Goal: Transaction & Acquisition: Book appointment/travel/reservation

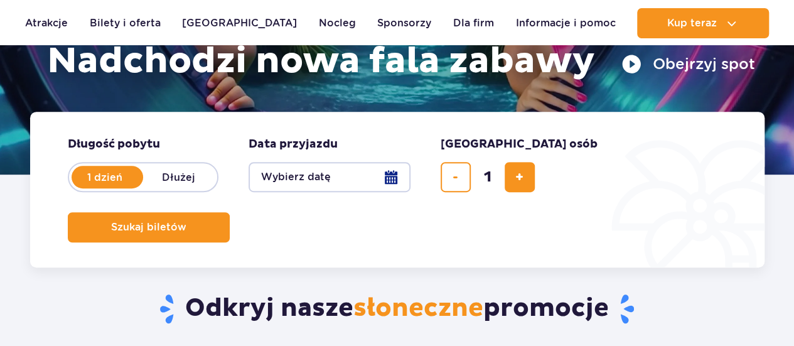
scroll to position [226, 0]
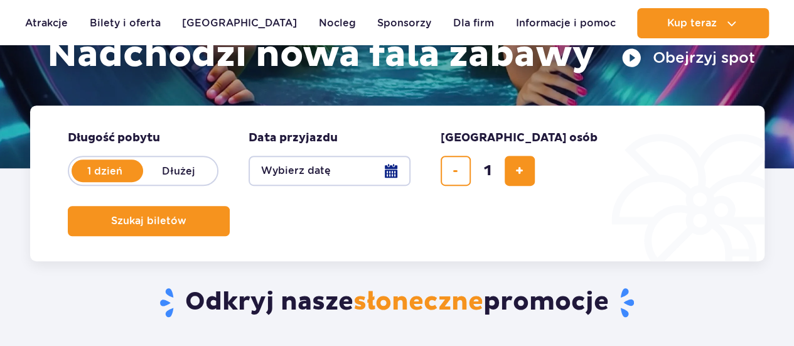
click at [396, 164] on button "Wybierz datę" at bounding box center [329, 171] width 162 height 30
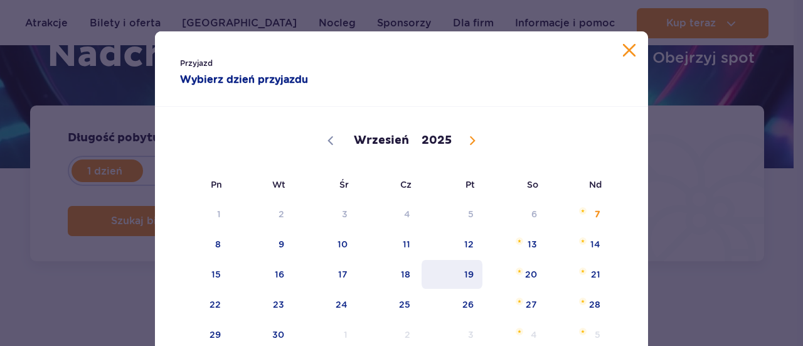
click at [473, 280] on span "19" at bounding box center [451, 274] width 63 height 29
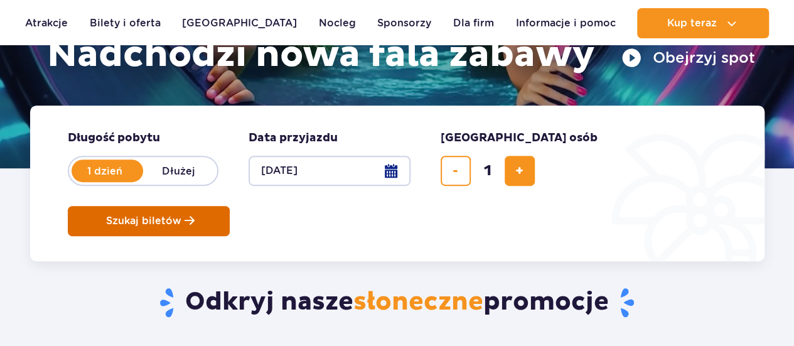
click at [230, 206] on button "Szukaj biletów" at bounding box center [149, 221] width 162 height 30
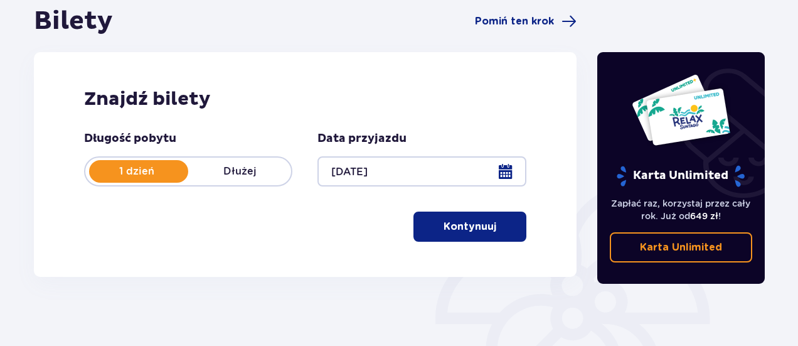
scroll to position [146, 0]
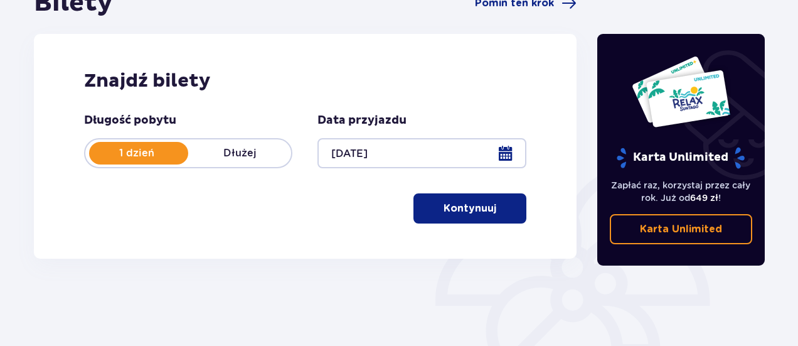
click at [468, 211] on p "Kontynuuj" at bounding box center [469, 208] width 53 height 14
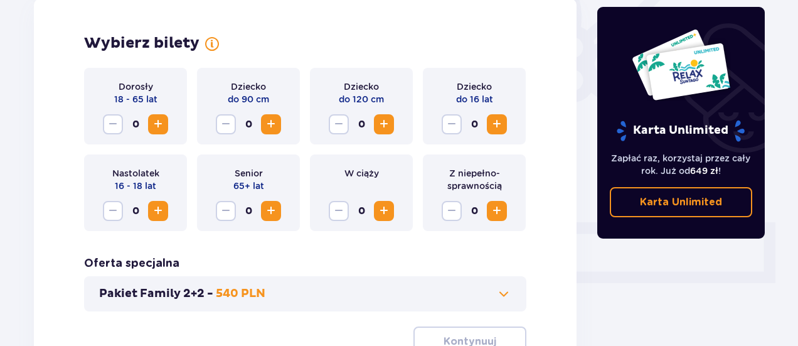
scroll to position [331, 0]
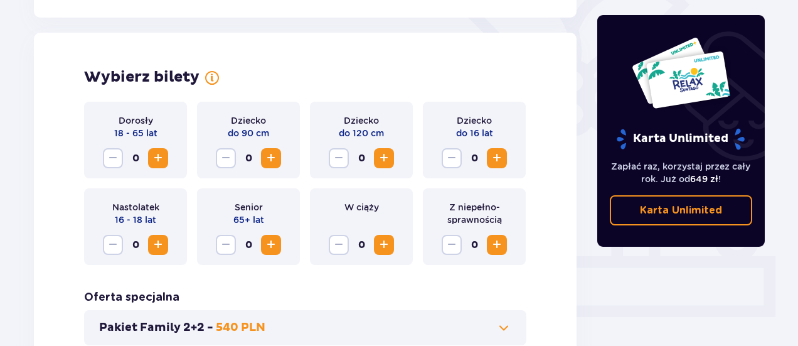
click at [163, 164] on span "Increase" at bounding box center [158, 158] width 15 height 15
click at [498, 156] on span "Increase" at bounding box center [496, 158] width 15 height 15
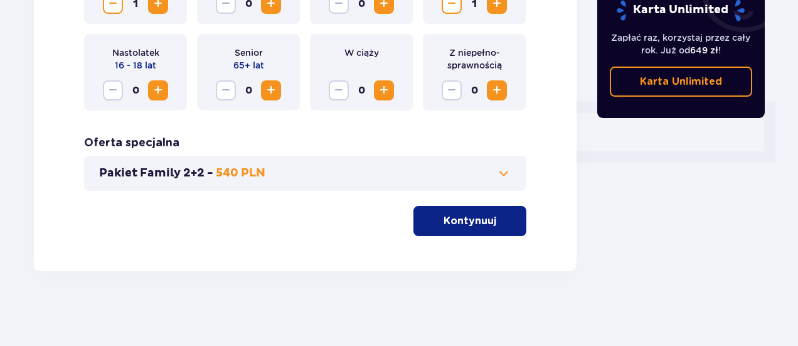
click at [505, 228] on span "button" at bounding box center [498, 220] width 15 height 15
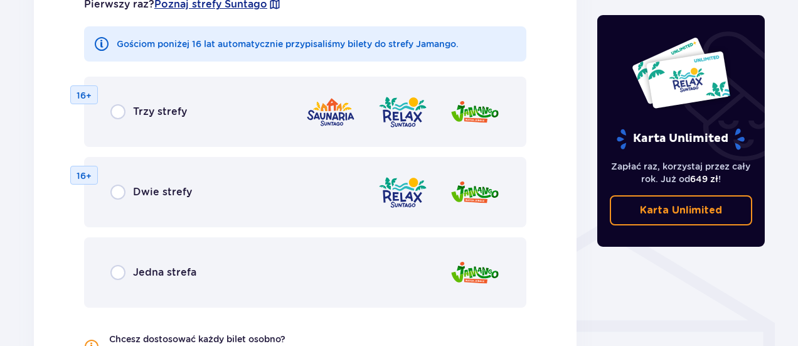
scroll to position [800, 0]
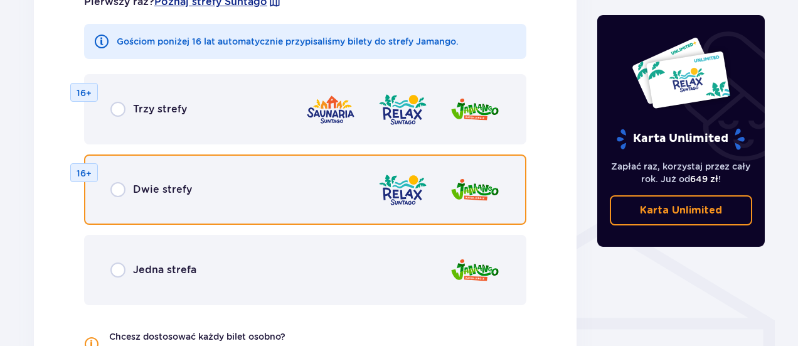
click at [114, 187] on input "radio" at bounding box center [117, 189] width 15 height 15
radio input "true"
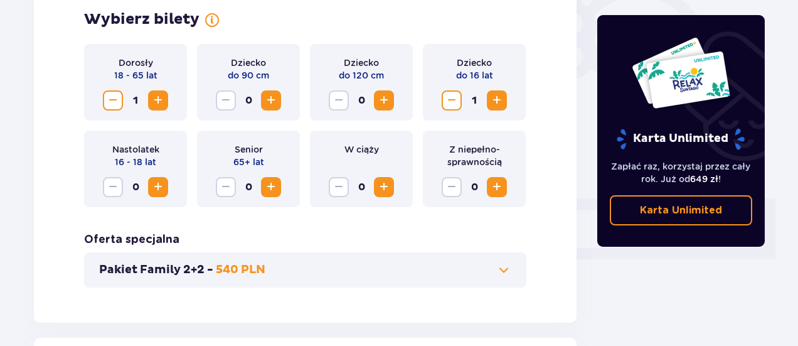
scroll to position [354, 0]
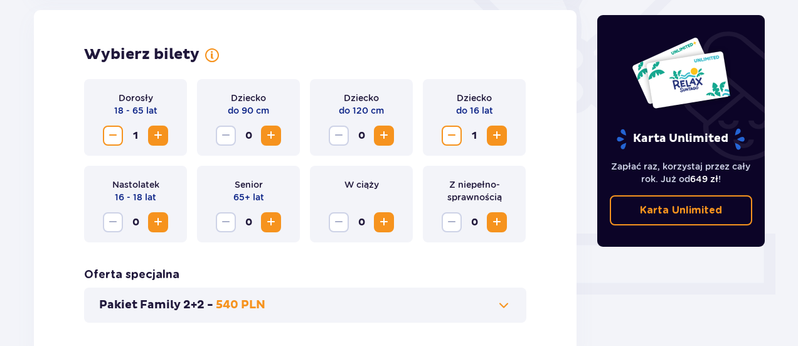
click at [161, 134] on span "Increase" at bounding box center [158, 135] width 15 height 15
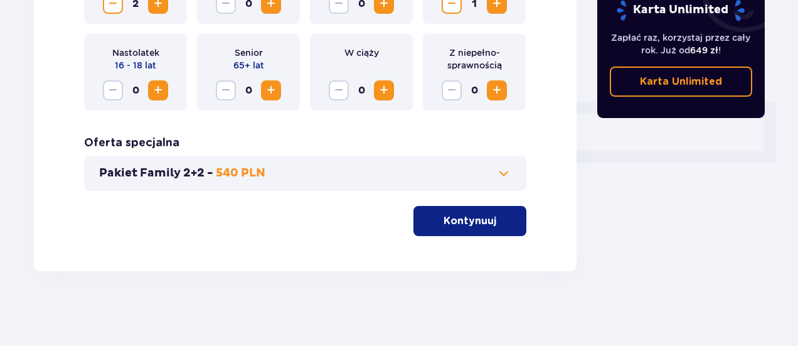
click at [473, 233] on button "Kontynuuj" at bounding box center [469, 221] width 113 height 30
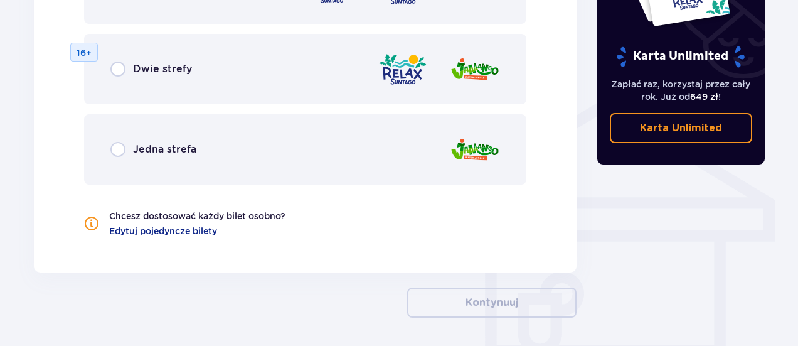
scroll to position [931, 0]
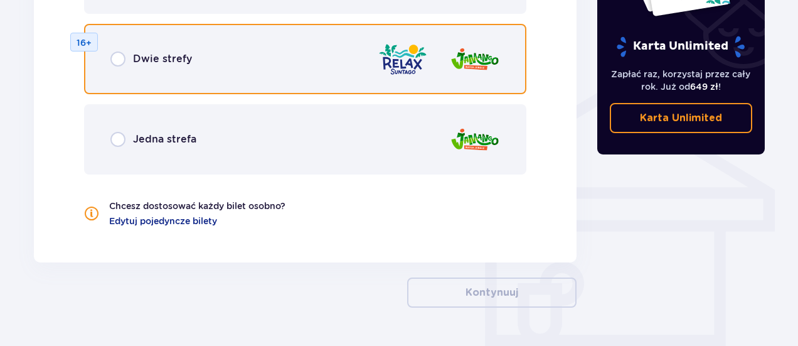
click at [123, 60] on input "radio" at bounding box center [117, 58] width 15 height 15
radio input "true"
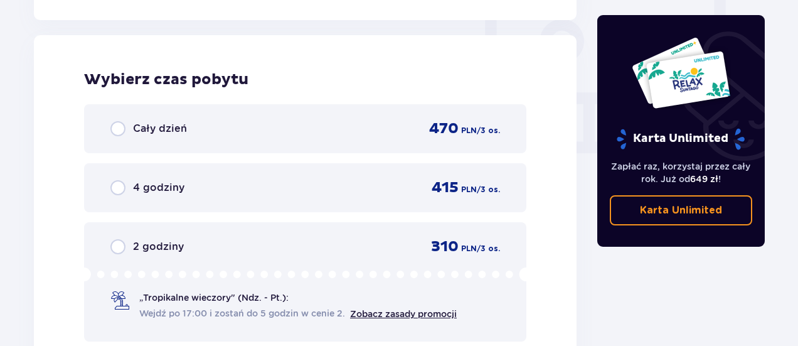
scroll to position [1178, 0]
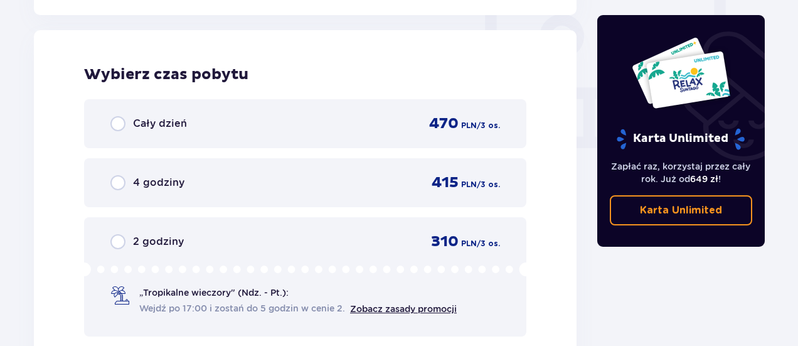
click at [626, 70] on div "Karta Unlimited" at bounding box center [680, 93] width 130 height 114
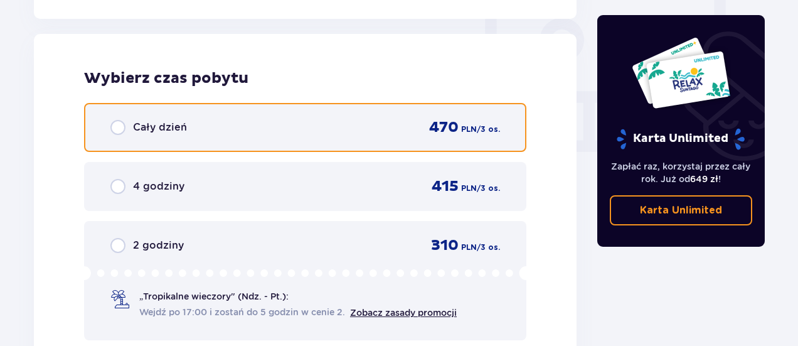
click at [122, 122] on input "radio" at bounding box center [117, 127] width 15 height 15
radio input "true"
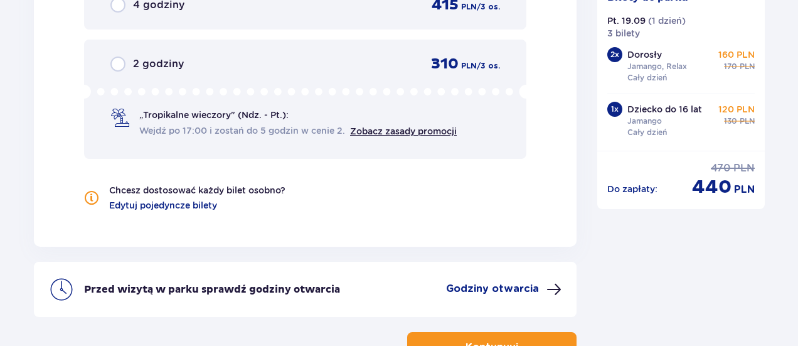
scroll to position [1390, 0]
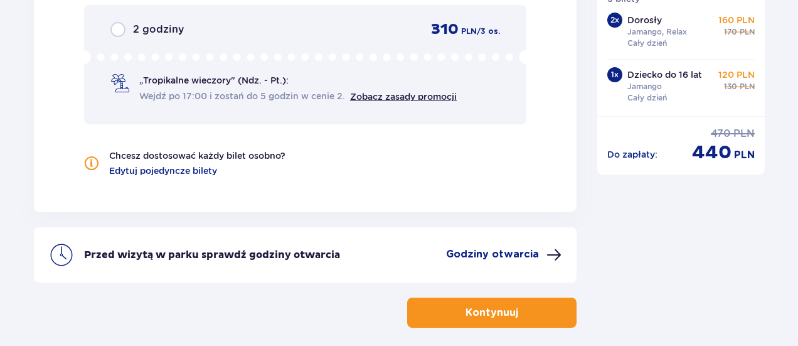
click at [503, 311] on p "Kontynuuj" at bounding box center [491, 312] width 53 height 14
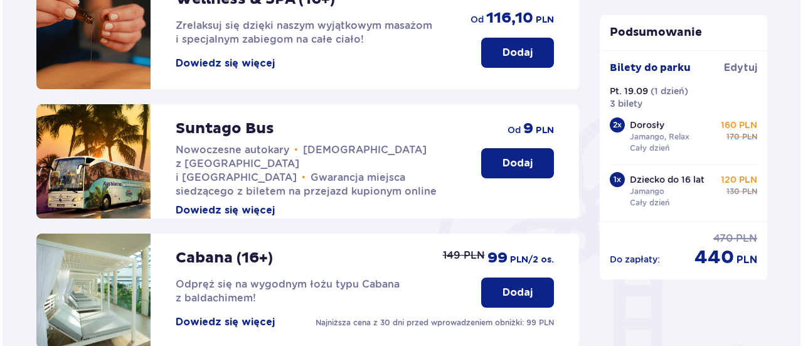
scroll to position [202, 0]
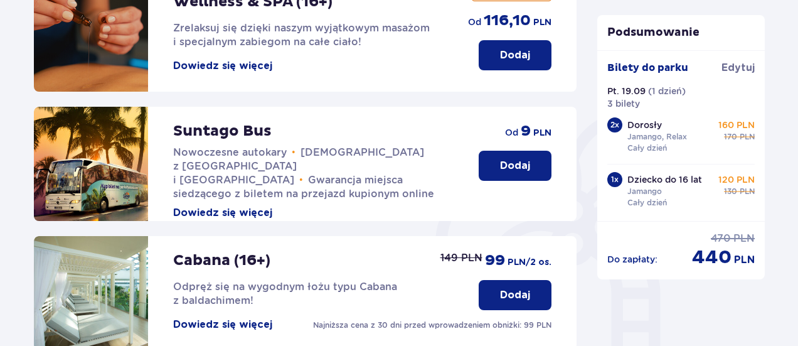
click at [229, 208] on div "Suntago Bus Nowoczesne autokary • Kursy z Warszawy i Żyrardowa • Gwarancja miej…" at bounding box center [244, 164] width 420 height 114
click at [228, 206] on button "Dowiedz się więcej" at bounding box center [222, 213] width 99 height 14
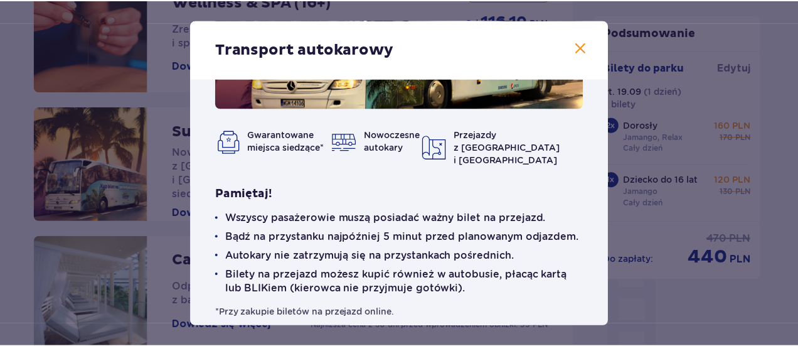
scroll to position [159, 0]
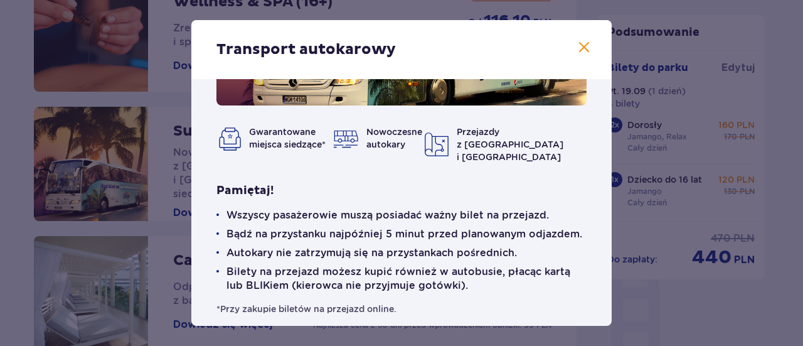
click at [580, 48] on span at bounding box center [583, 47] width 15 height 15
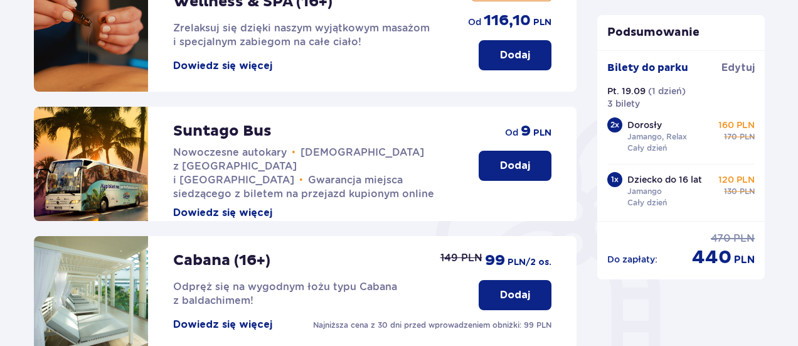
click at [505, 179] on button "Dodaj" at bounding box center [515, 166] width 73 height 30
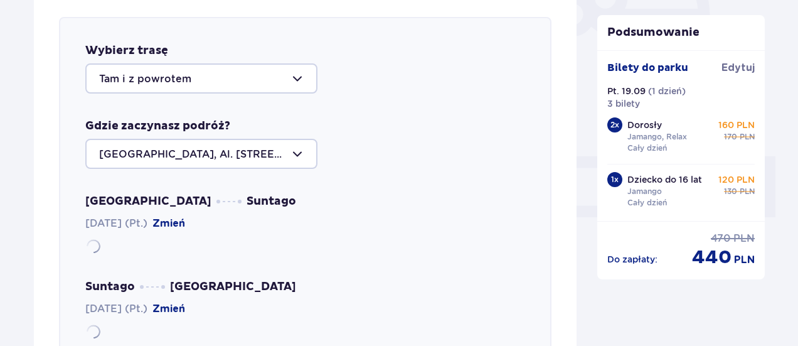
scroll to position [433, 0]
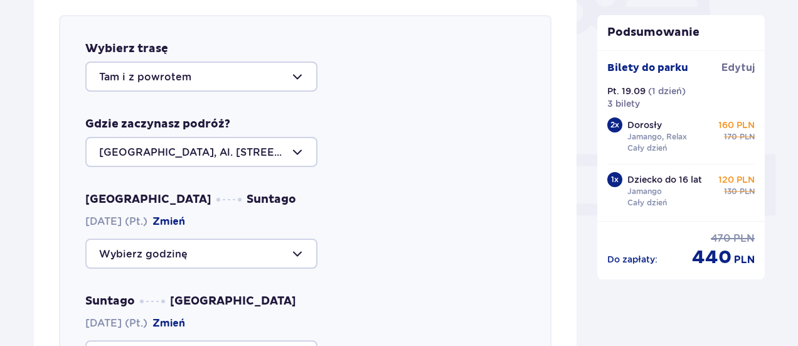
click at [301, 80] on div at bounding box center [201, 76] width 232 height 30
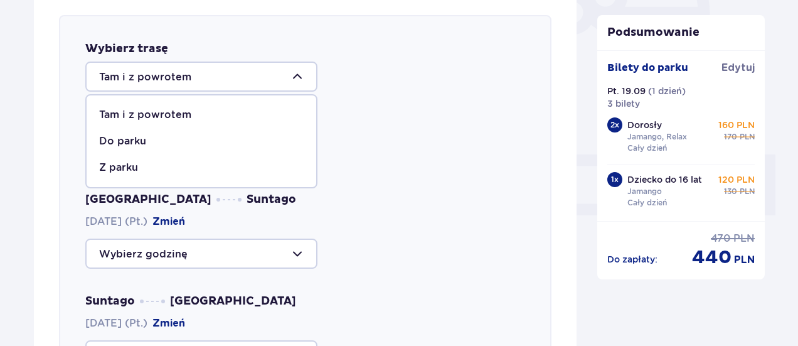
click at [124, 112] on p "Tam i z powrotem" at bounding box center [145, 115] width 92 height 14
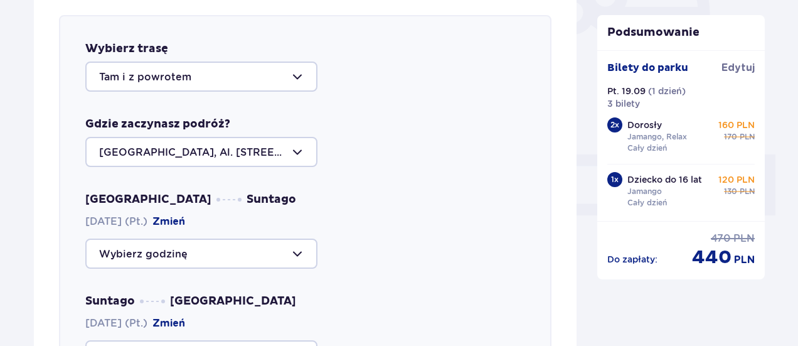
click at [310, 255] on div at bounding box center [201, 253] width 232 height 30
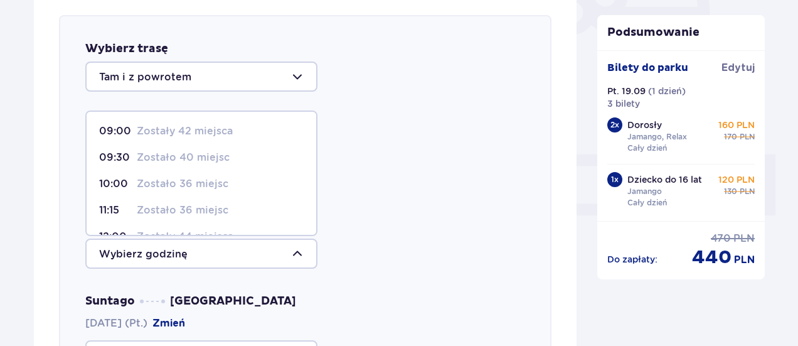
scroll to position [127, 0]
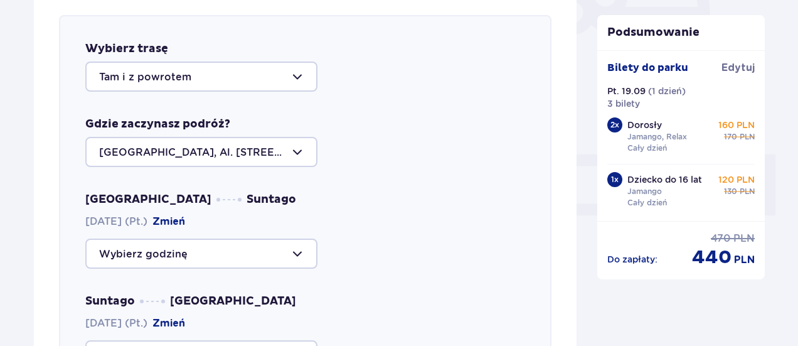
click at [527, 178] on div "Wybierz trasę Tam i z powrotem Gdzie zaczynasz podróż? Warszawa, Al. Jerozolims…" at bounding box center [305, 273] width 492 height 517
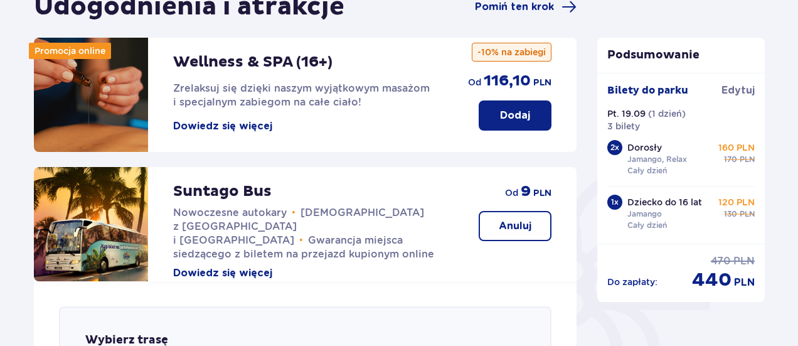
scroll to position [144, 0]
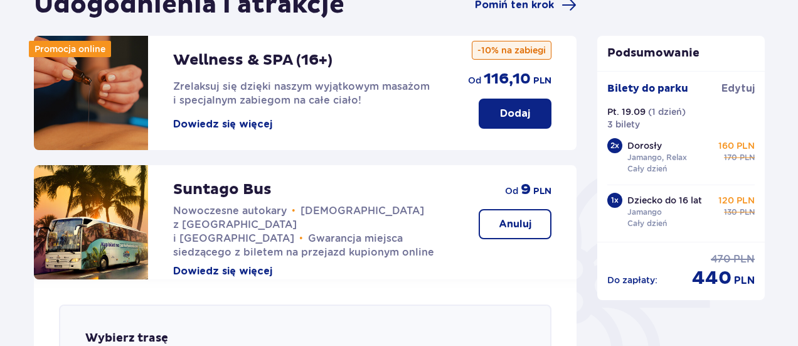
click at [533, 234] on button "Anuluj" at bounding box center [515, 224] width 73 height 30
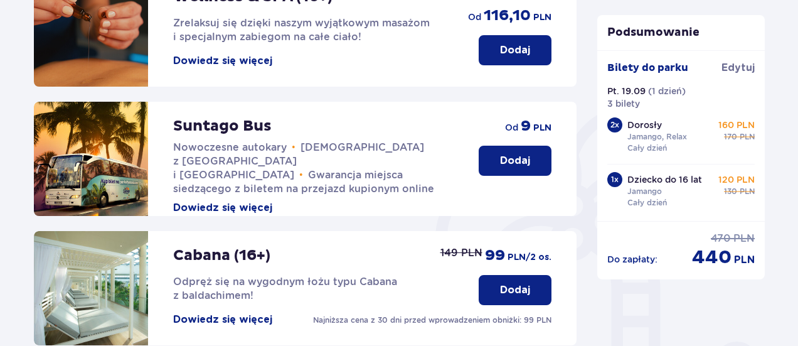
scroll to position [77, 0]
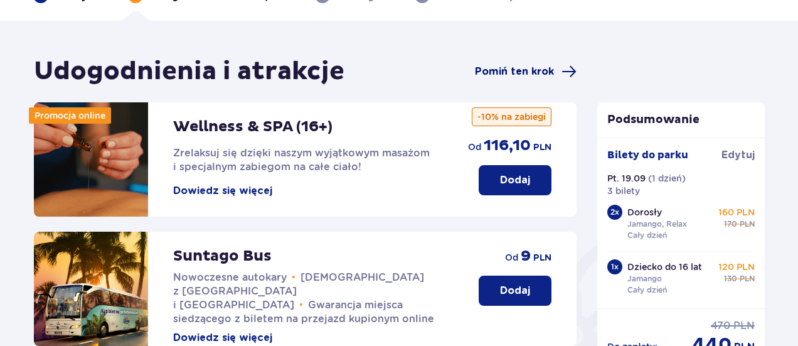
click at [520, 73] on span "Pomiń ten krok" at bounding box center [514, 72] width 79 height 14
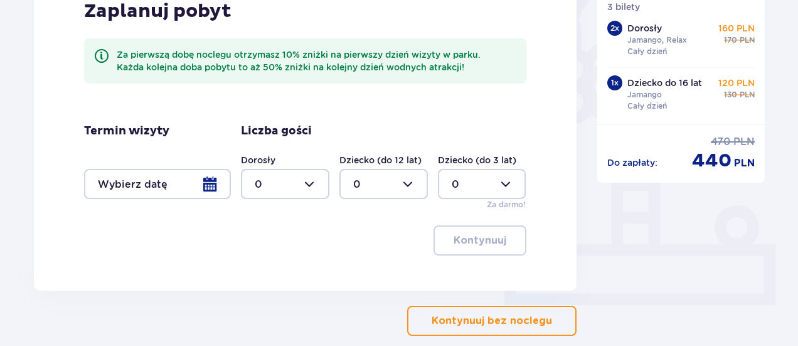
scroll to position [344, 0]
click at [218, 185] on div at bounding box center [157, 183] width 147 height 30
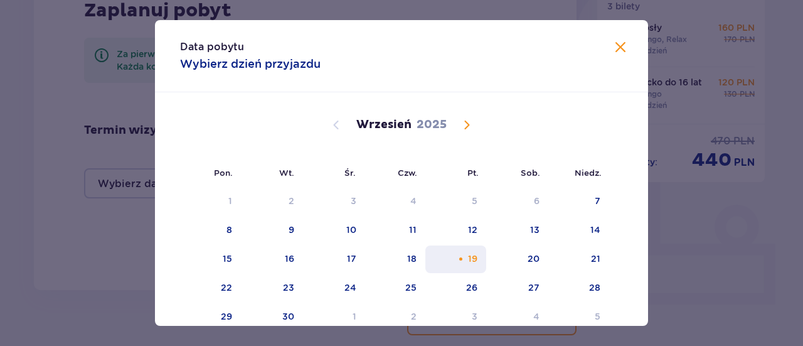
click at [469, 264] on div "19" at bounding box center [472, 258] width 9 height 13
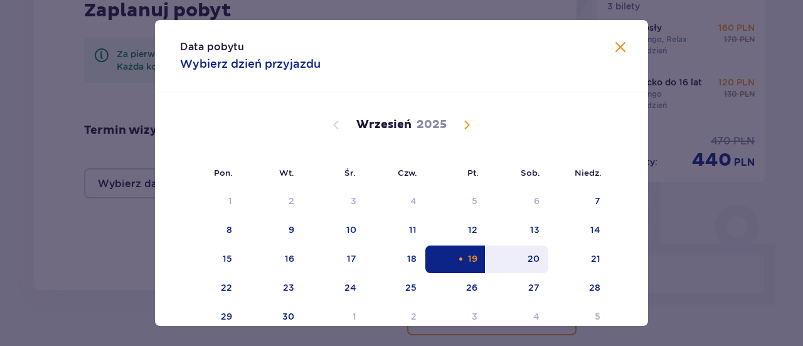
click at [534, 261] on div "20" at bounding box center [534, 258] width 12 height 13
type input "19.09.25 - 20.09.25"
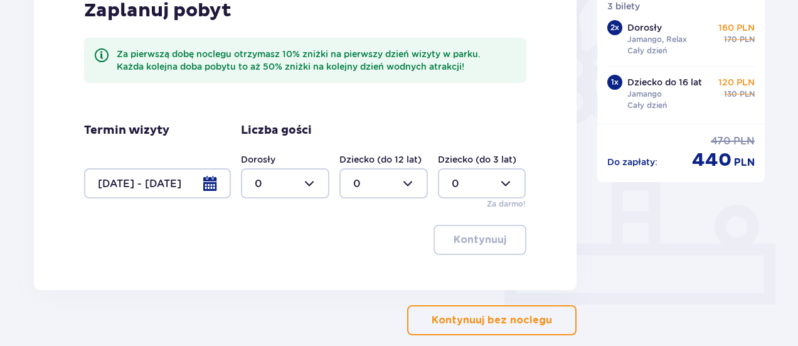
click at [314, 184] on div at bounding box center [285, 183] width 88 height 30
click at [265, 272] on div "2" at bounding box center [285, 274] width 61 height 14
type input "2"
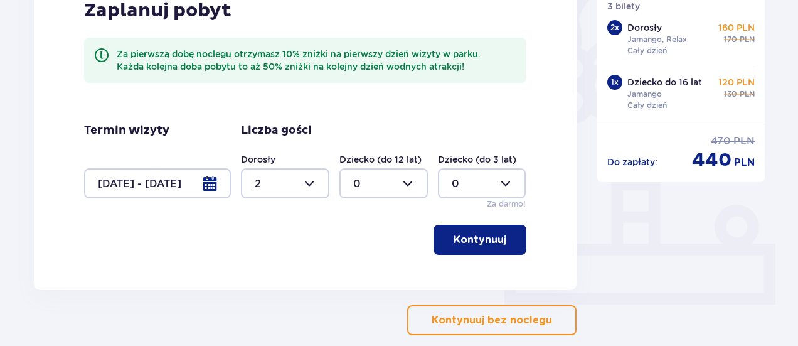
click at [409, 184] on div at bounding box center [383, 183] width 88 height 30
click at [363, 243] on div "1" at bounding box center [383, 248] width 61 height 14
type input "1"
click at [467, 239] on p "Kontynuuj" at bounding box center [480, 240] width 53 height 14
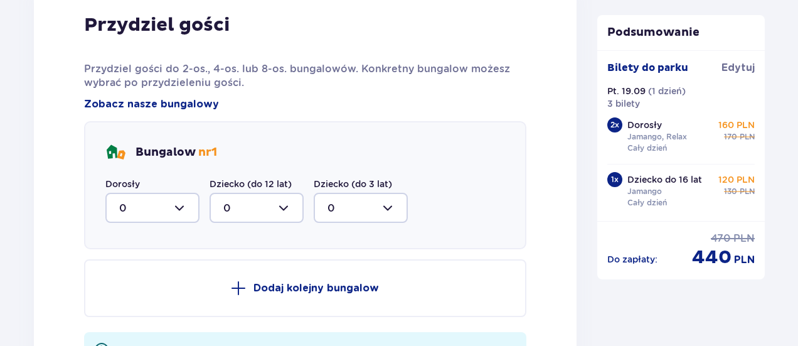
scroll to position [660, 0]
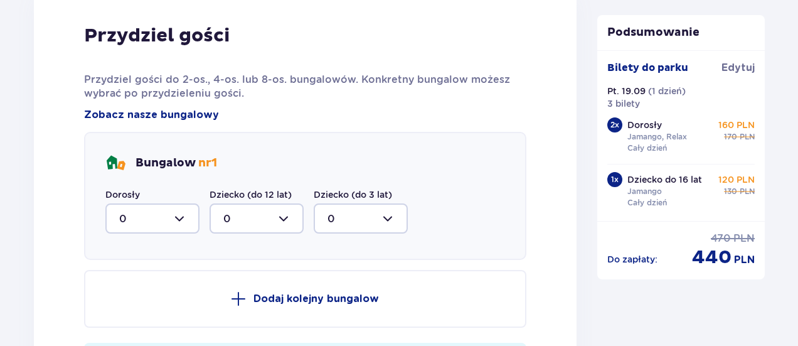
click at [183, 218] on div at bounding box center [152, 218] width 94 height 30
click at [147, 277] on div "1" at bounding box center [152, 283] width 66 height 14
click at [189, 216] on div at bounding box center [152, 218] width 94 height 30
click at [132, 308] on div "2" at bounding box center [152, 309] width 66 height 14
type input "2"
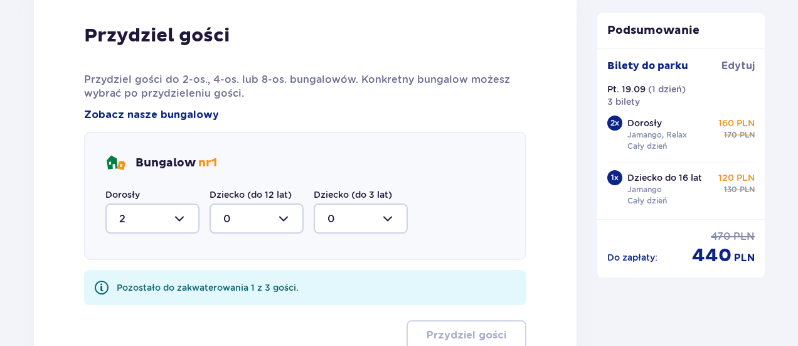
click at [298, 218] on div at bounding box center [257, 218] width 94 height 30
click at [249, 285] on div "1" at bounding box center [256, 283] width 66 height 14
type input "1"
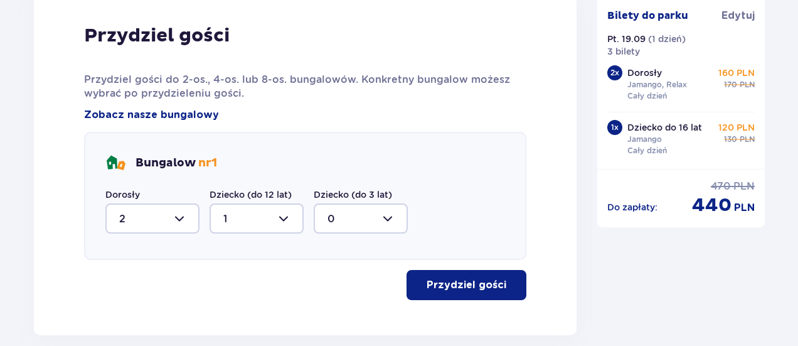
click at [467, 281] on p "Przydziel gości" at bounding box center [467, 285] width 80 height 14
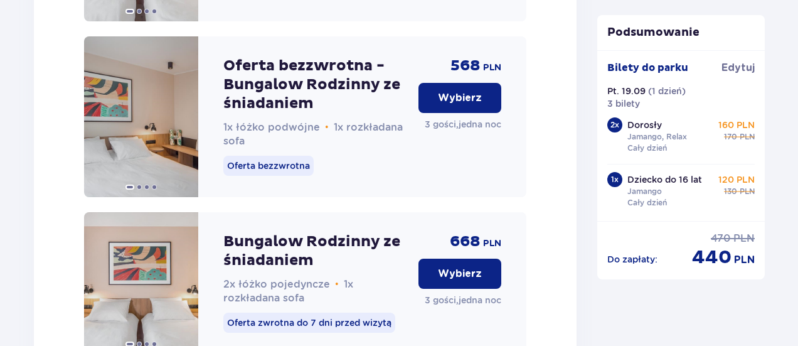
scroll to position [995, 0]
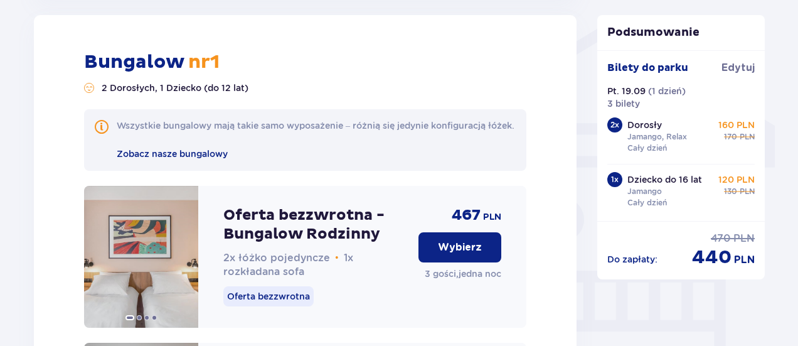
click at [462, 254] on p "Wybierz" at bounding box center [460, 247] width 44 height 14
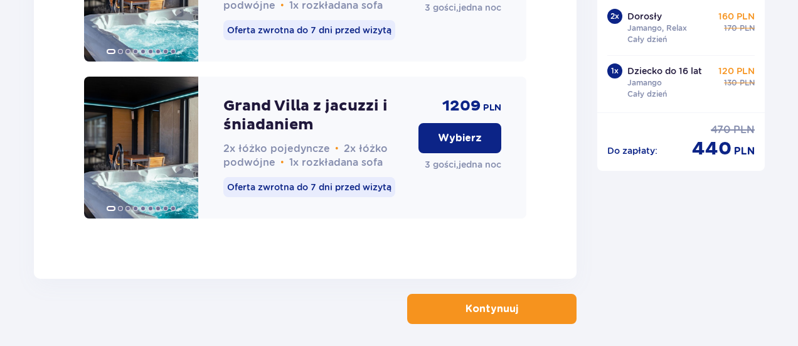
scroll to position [3542, 0]
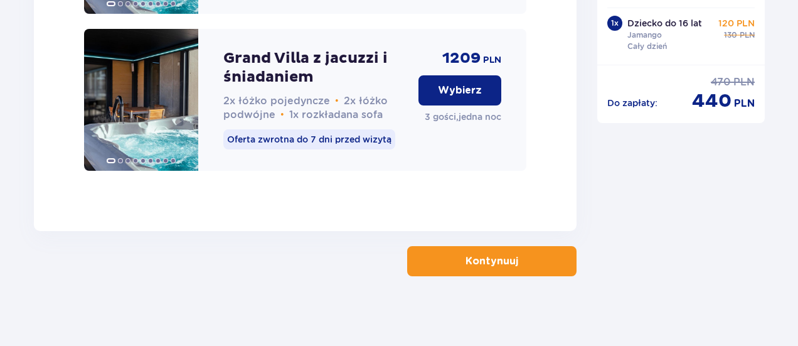
click at [507, 253] on button "Kontynuuj" at bounding box center [491, 261] width 169 height 30
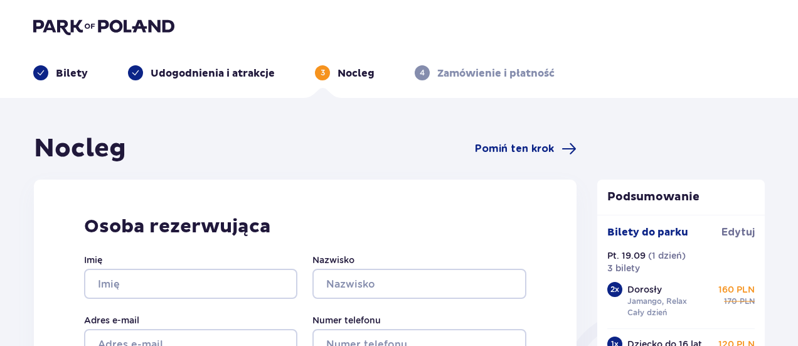
click at [58, 33] on img at bounding box center [103, 27] width 141 height 18
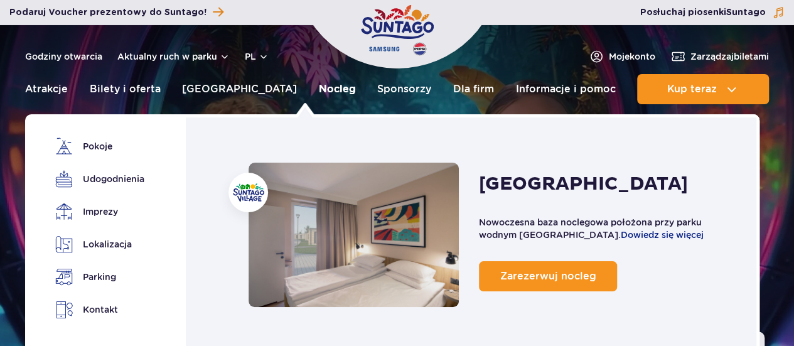
click at [319, 90] on link "Nocleg" at bounding box center [337, 89] width 37 height 30
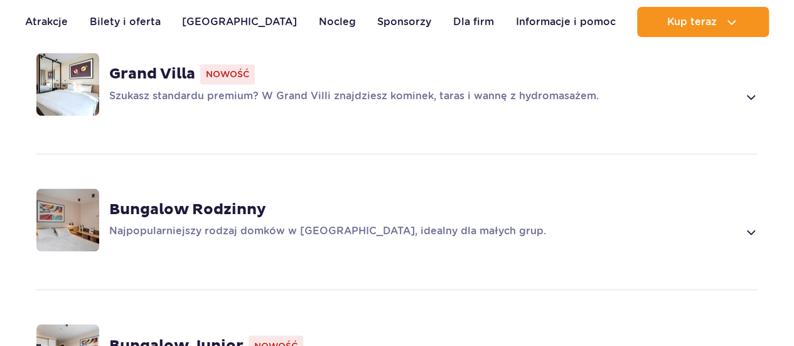
scroll to position [1017, 0]
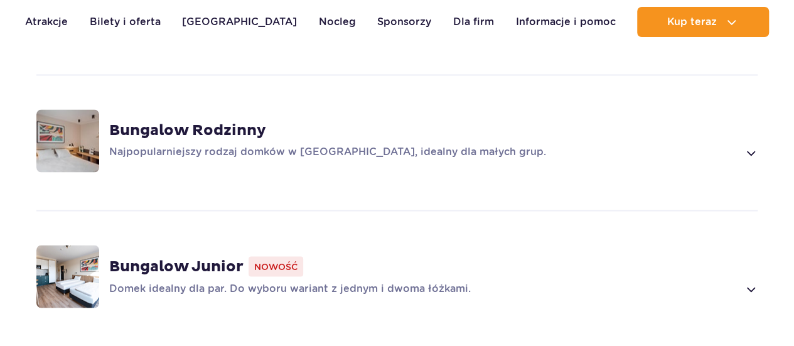
click at [749, 145] on span at bounding box center [750, 152] width 14 height 15
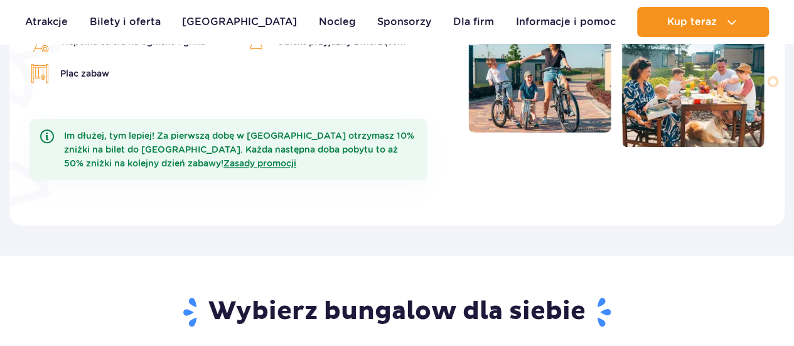
scroll to position [0, 0]
